Goal: Understand process/instructions

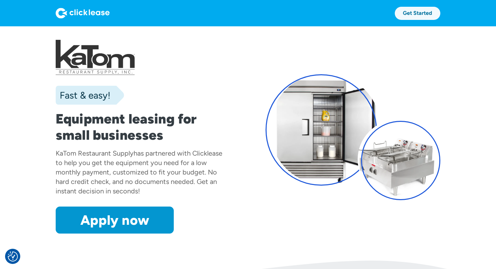
click at [415, 12] on link "Get Started" at bounding box center [418, 13] width 46 height 13
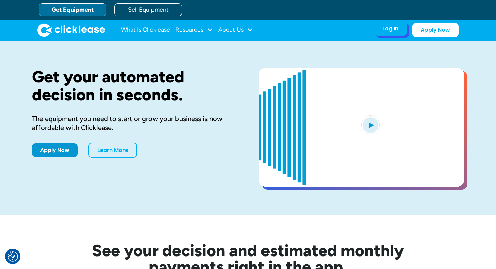
click at [394, 32] on div "Log In" at bounding box center [391, 28] width 16 height 7
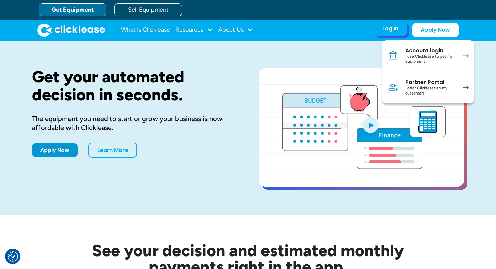
click at [451, 55] on div "I use Clicklease to get my equipment" at bounding box center [431, 59] width 51 height 10
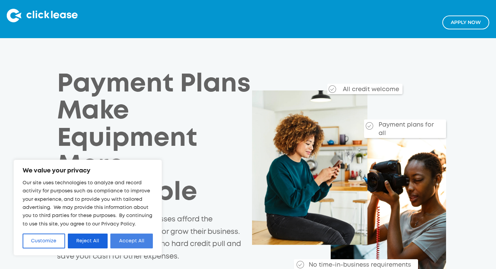
click at [118, 242] on button "Accept All" at bounding box center [131, 241] width 43 height 15
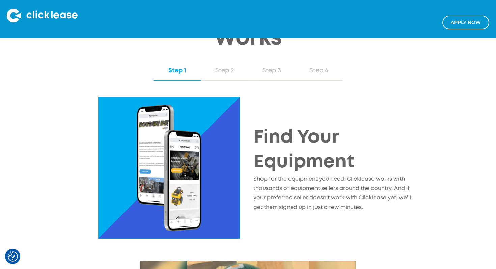
scroll to position [676, 0]
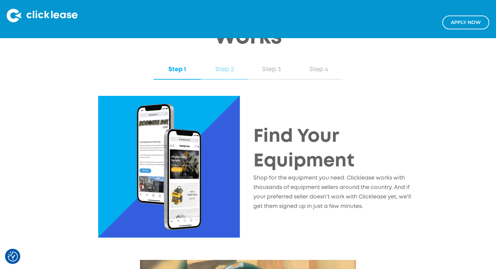
click at [228, 72] on div "Step 2" at bounding box center [225, 69] width 34 height 9
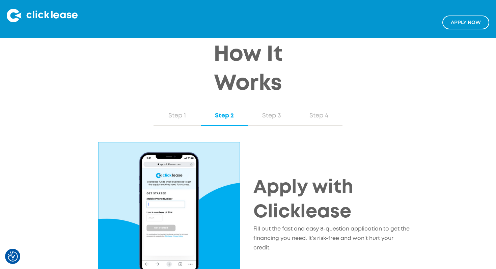
scroll to position [625, 0]
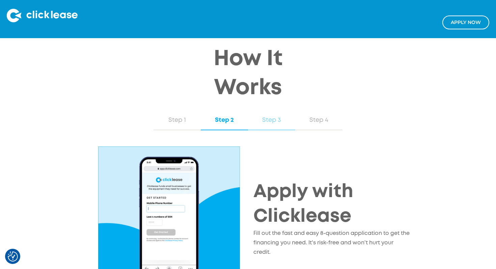
click at [271, 120] on div "Step 3" at bounding box center [272, 120] width 34 height 9
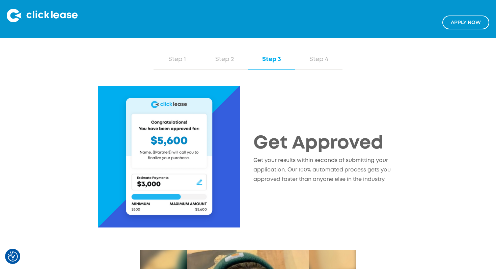
scroll to position [672, 0]
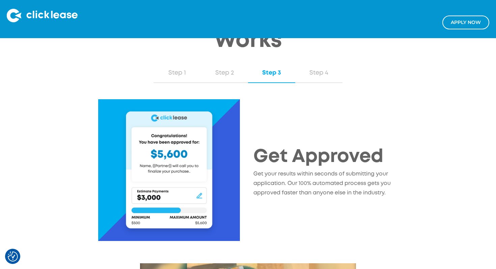
click at [302, 62] on div "How It Works Step 1 Step 2 Step 3 Step 4 Find Your Equipment Shop for the equip…" at bounding box center [248, 126] width 415 height 257
click at [311, 70] on div "Step 4" at bounding box center [319, 73] width 34 height 9
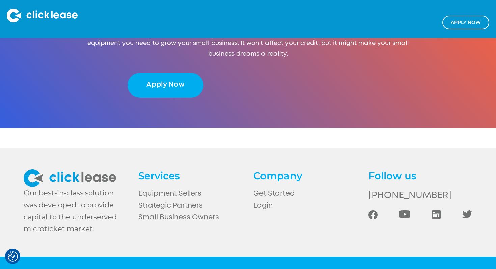
scroll to position [1444, 0]
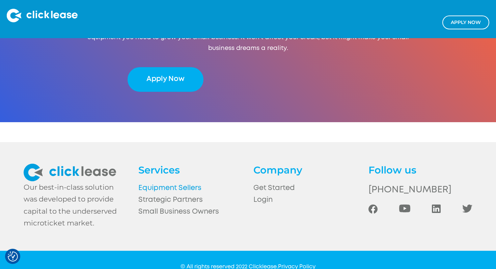
click at [173, 186] on link "Equipment Sellers" at bounding box center [190, 188] width 104 height 12
